Goal: Information Seeking & Learning: Learn about a topic

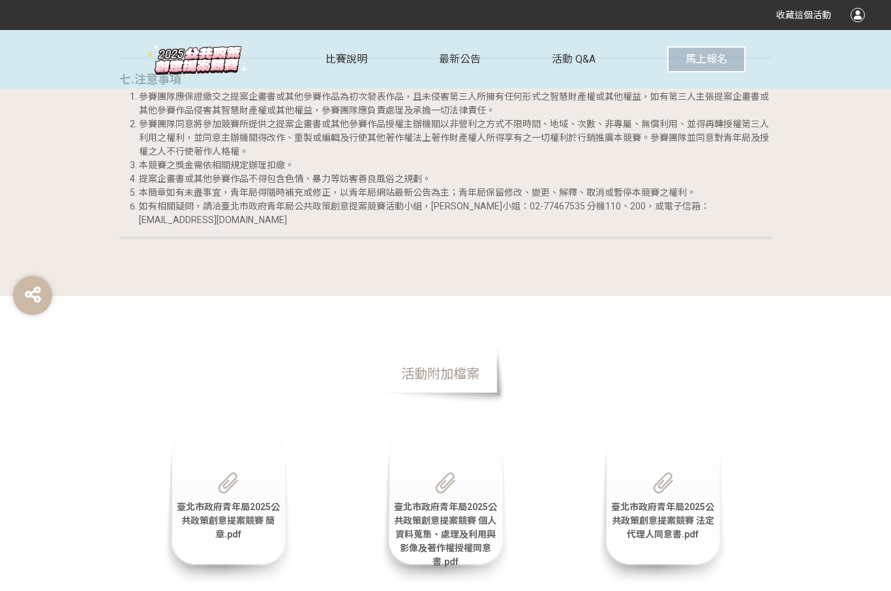
scroll to position [2936, 0]
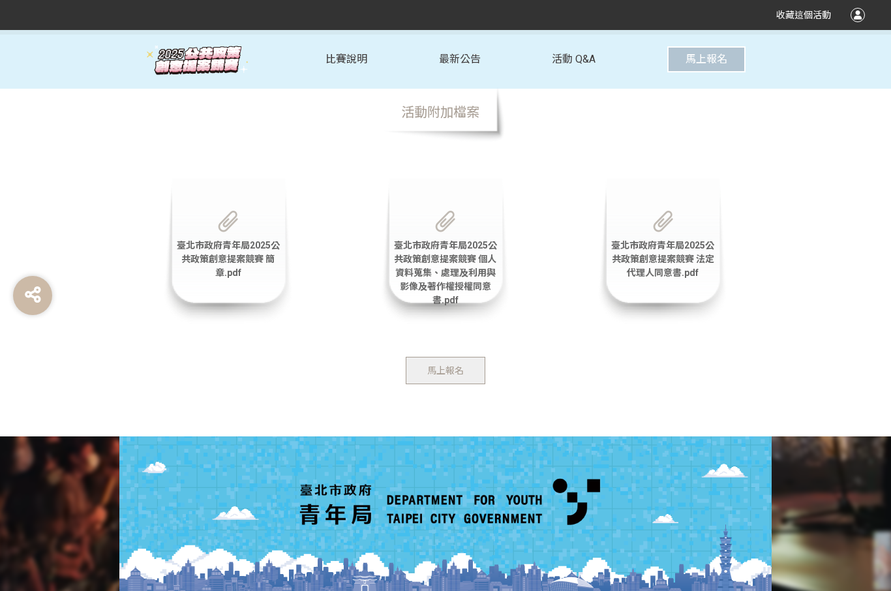
click at [434, 373] on button "馬上報名" at bounding box center [446, 370] width 80 height 27
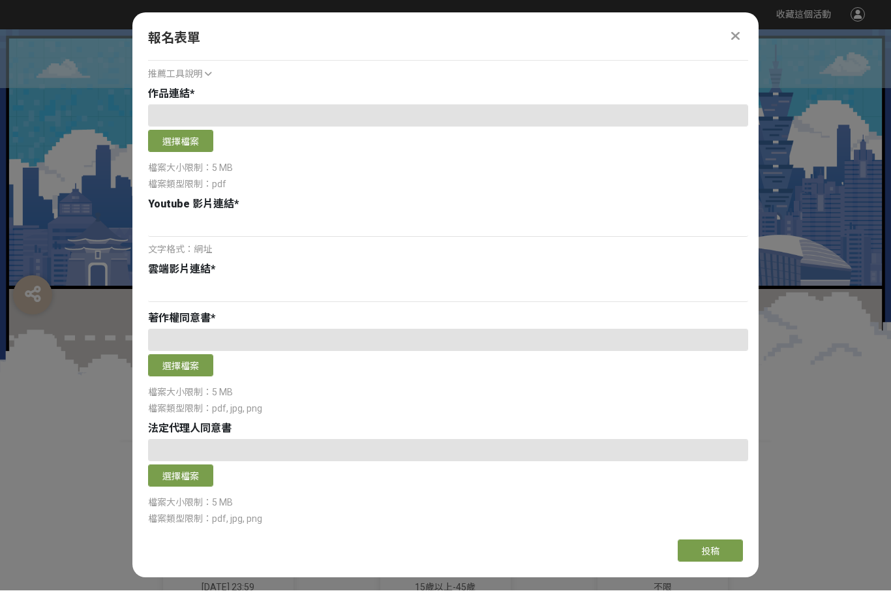
scroll to position [639, 0]
click at [822, 226] on div at bounding box center [445, 204] width 891 height 348
click at [732, 30] on icon at bounding box center [735, 36] width 8 height 13
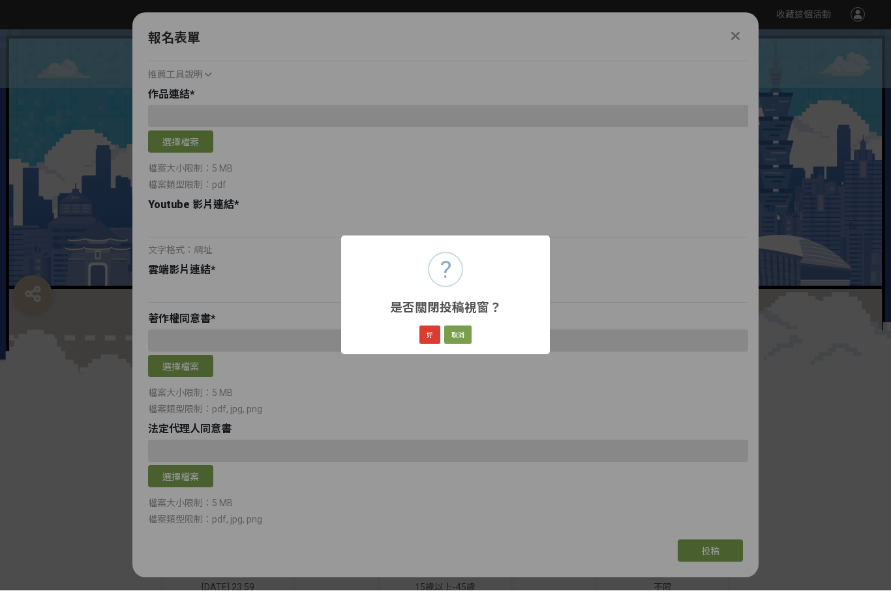
click at [436, 333] on button "好" at bounding box center [429, 335] width 21 height 18
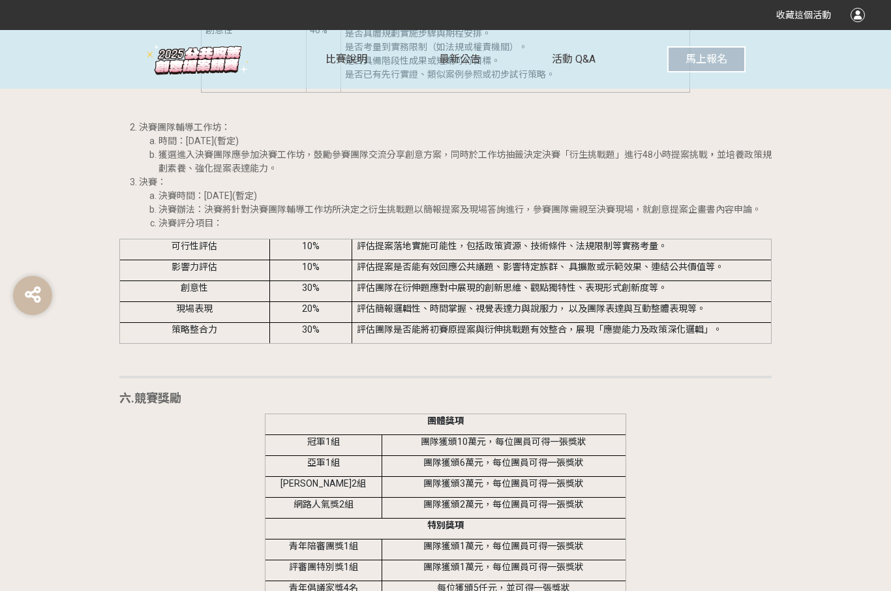
scroll to position [2044, 0]
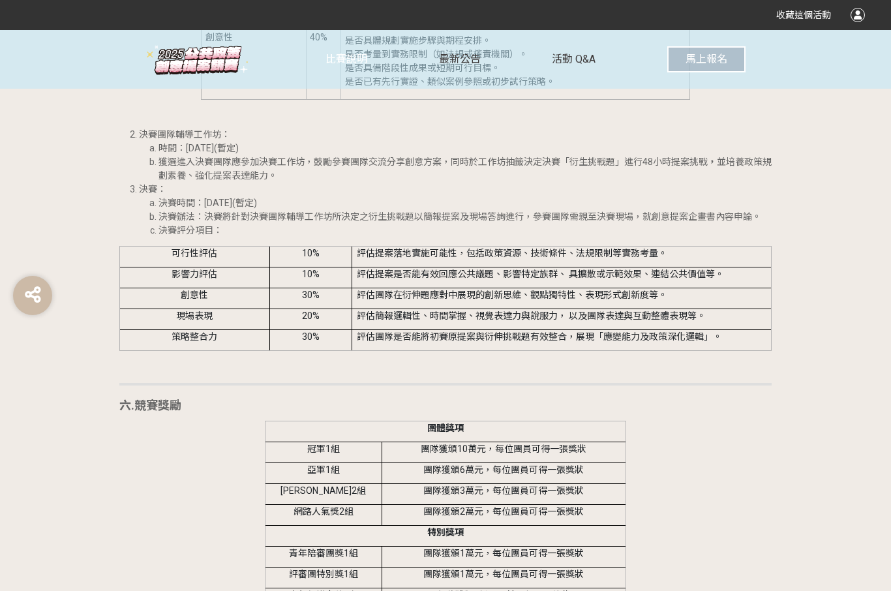
click at [333, 62] on span "比賽說明" at bounding box center [346, 59] width 42 height 12
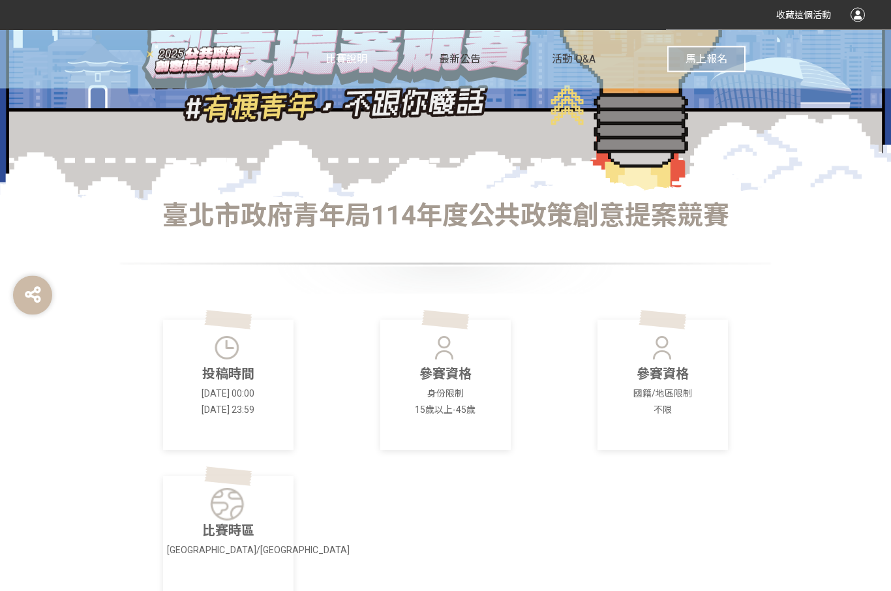
scroll to position [0, 0]
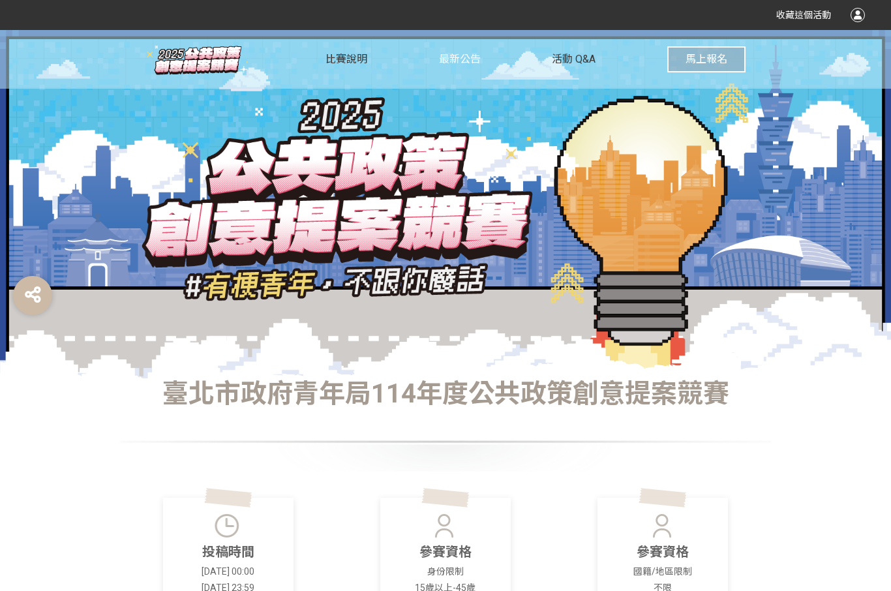
click at [453, 57] on span "最新公告" at bounding box center [460, 59] width 42 height 12
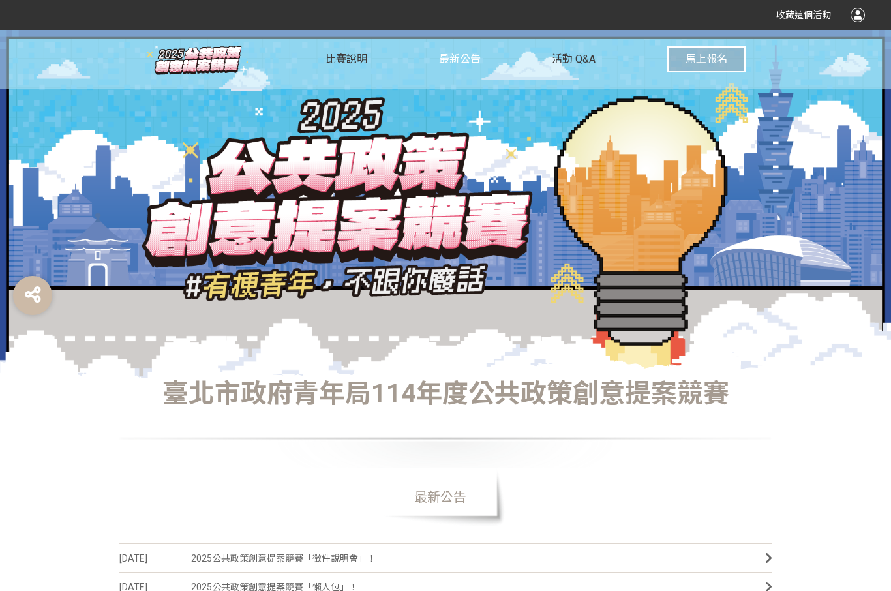
click at [467, 63] on span "最新公告" at bounding box center [460, 59] width 42 height 12
click at [455, 65] on span "最新公告" at bounding box center [460, 59] width 42 height 12
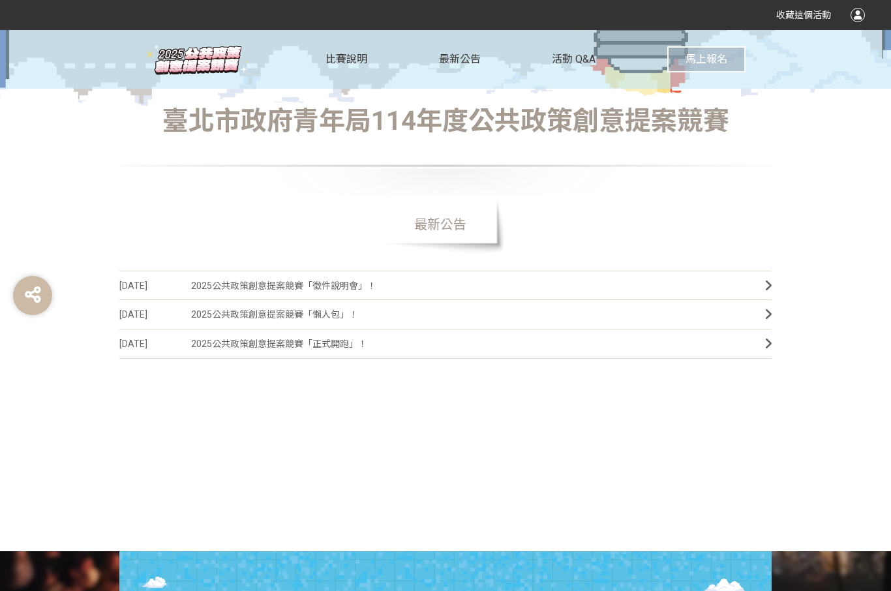
scroll to position [326, 0]
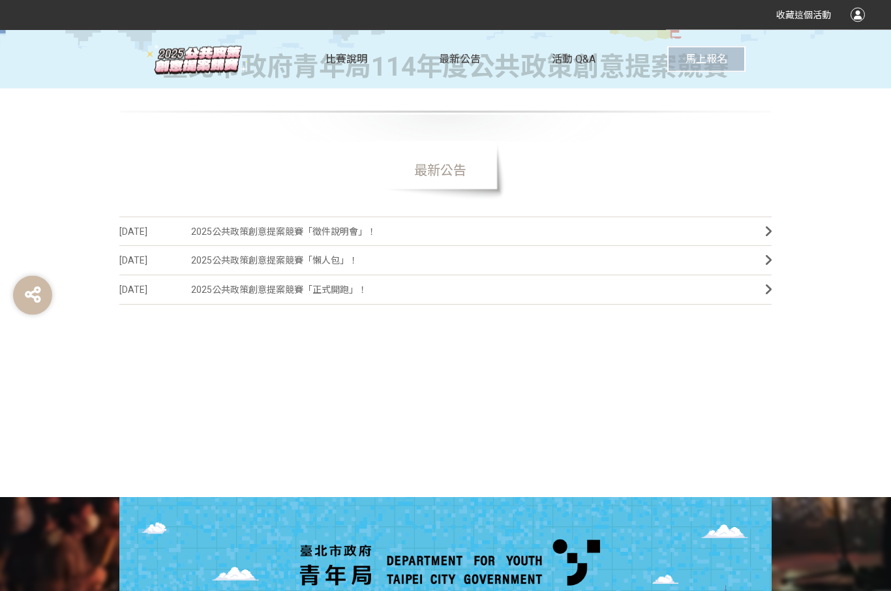
click at [336, 293] on span "2025公共政策創意提案競賽「正式開跑」！" at bounding box center [468, 290] width 554 height 29
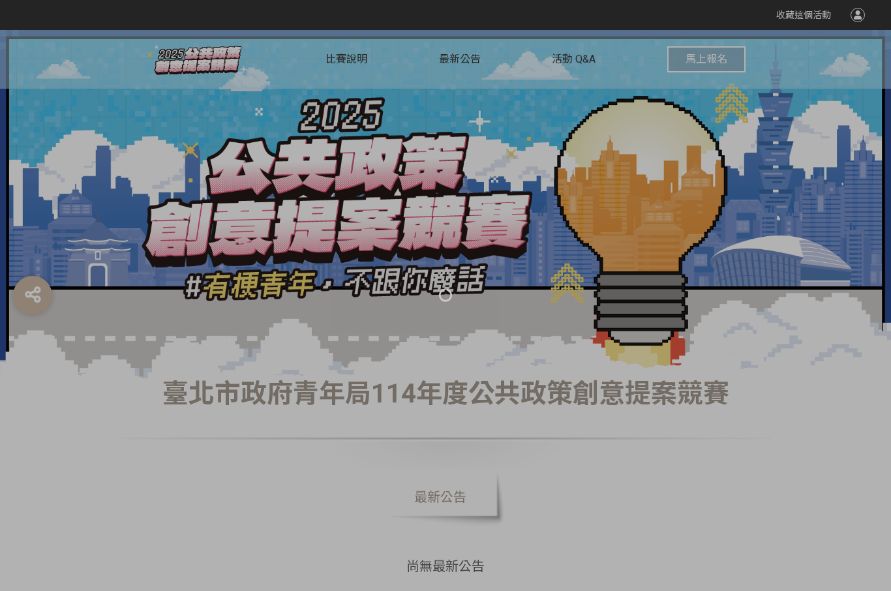
scroll to position [372, 0]
